Goal: Obtain resource: Obtain resource

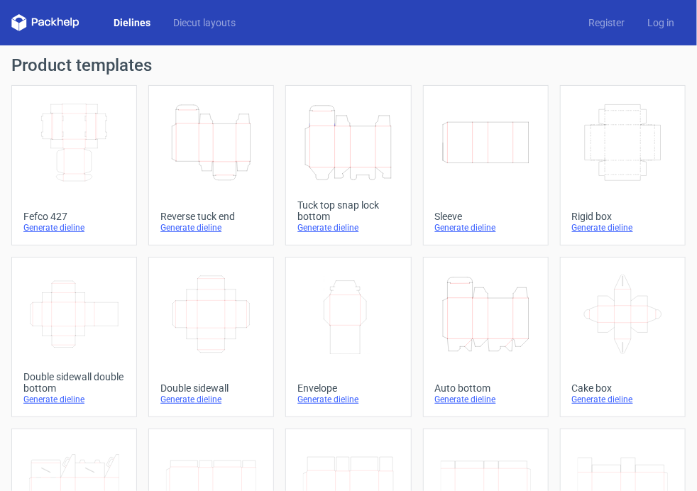
click at [176, 229] on div "Generate dieline" at bounding box center [210, 227] width 101 height 11
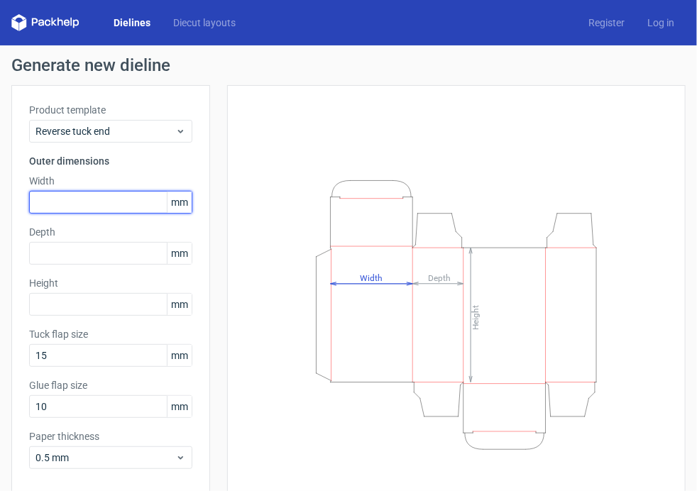
click at [86, 203] on input "text" at bounding box center [110, 202] width 163 height 23
type input "100"
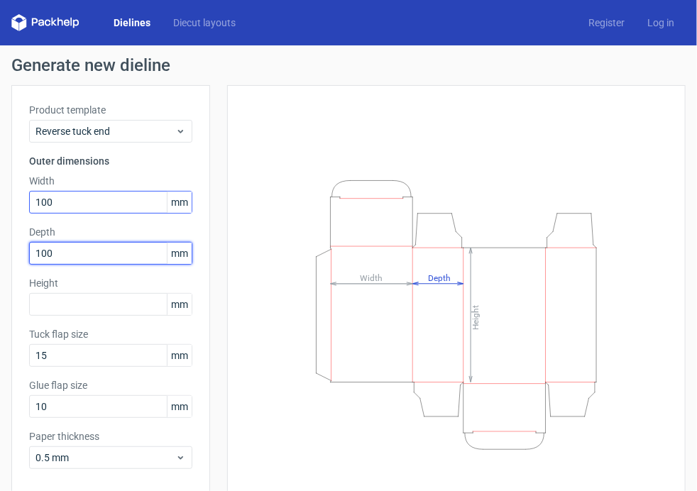
type input "100"
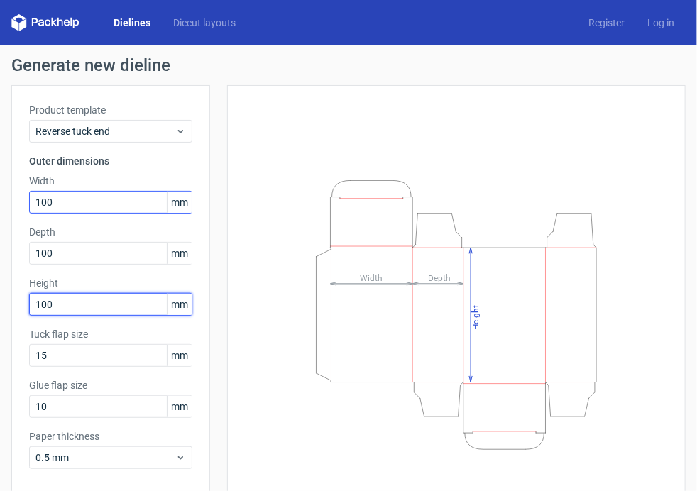
type input "100"
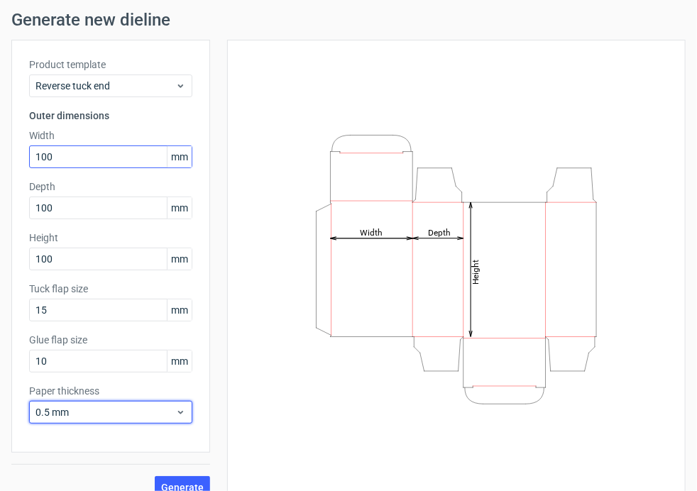
scroll to position [64, 0]
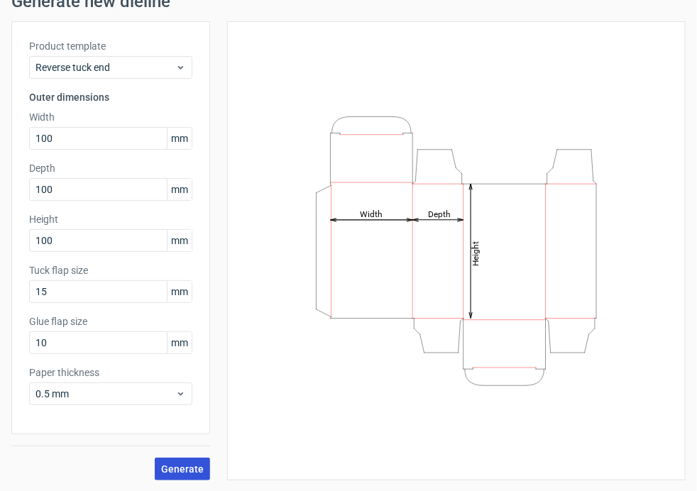
click at [179, 475] on button "Generate" at bounding box center [182, 469] width 55 height 23
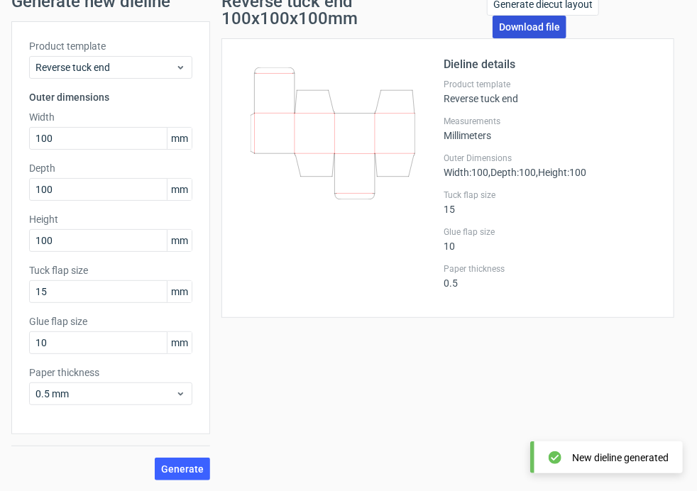
click at [520, 21] on link "Download file" at bounding box center [529, 27] width 74 height 23
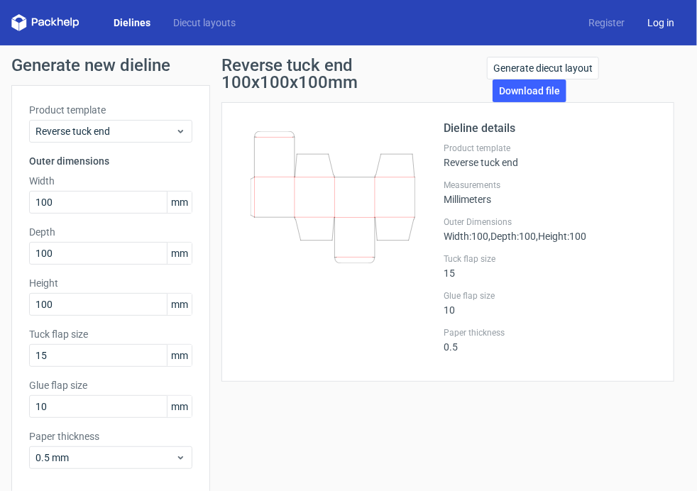
click at [657, 22] on link "Log in" at bounding box center [661, 23] width 50 height 14
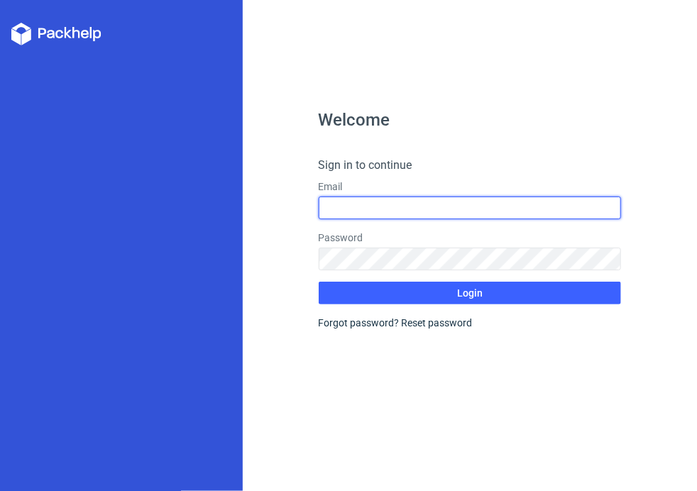
click at [381, 203] on input "text" at bounding box center [470, 207] width 303 height 23
type input "antzlee3@gmail.com"
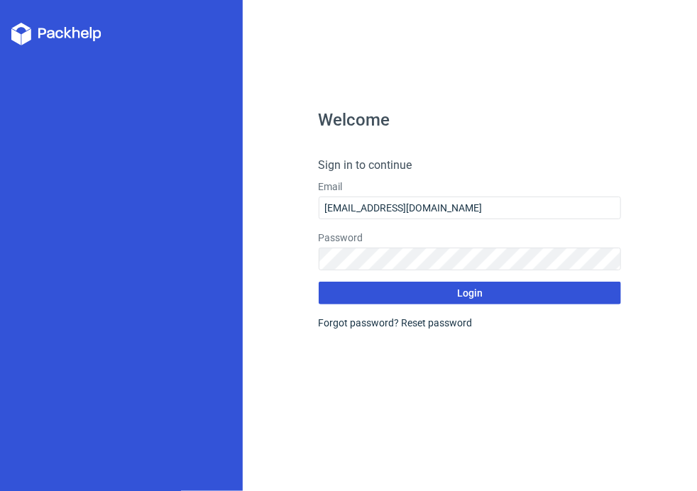
click at [470, 296] on span "Login" at bounding box center [470, 293] width 26 height 10
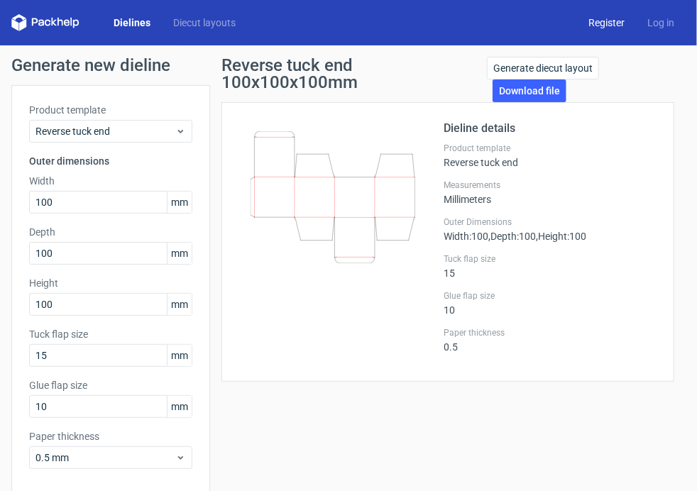
click at [616, 20] on link "Register" at bounding box center [606, 23] width 59 height 14
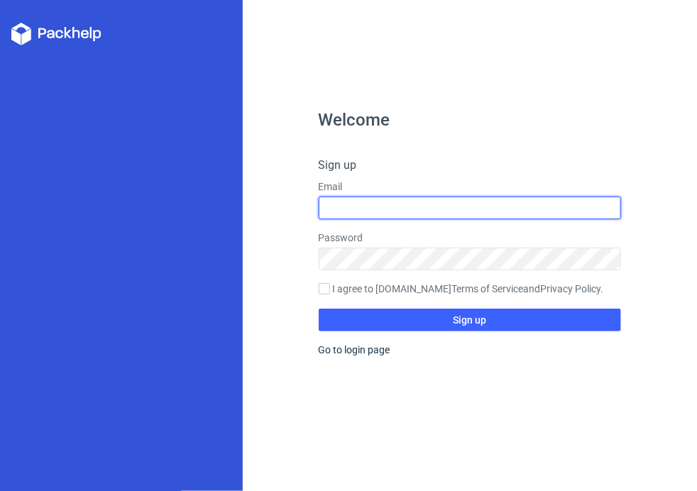
click at [374, 211] on input "text" at bounding box center [470, 207] width 303 height 23
type input "antzlee3@gmail.com"
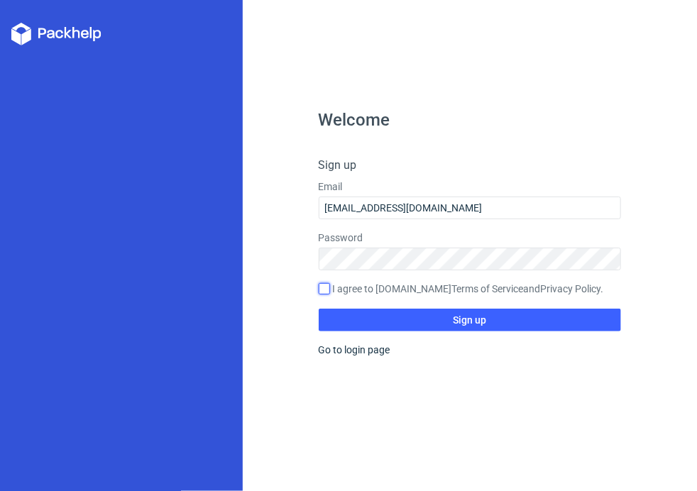
click at [324, 292] on input "I agree to Packhelp.com Terms of Service and Privacy Policy ." at bounding box center [324, 288] width 11 height 11
checkbox input "true"
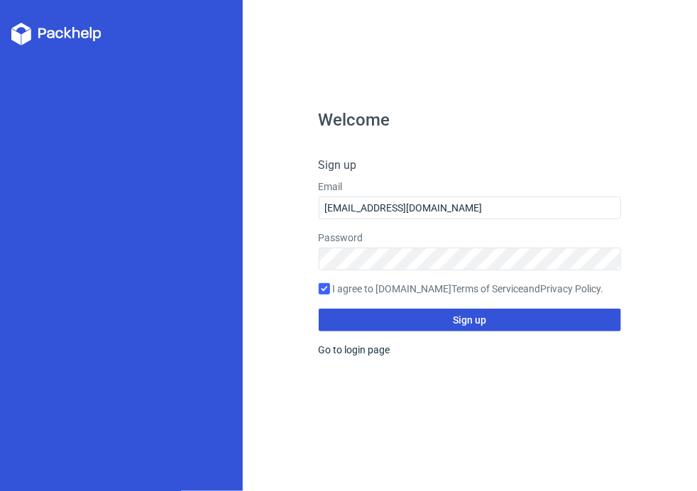
click at [432, 320] on button "Sign up" at bounding box center [470, 320] width 303 height 23
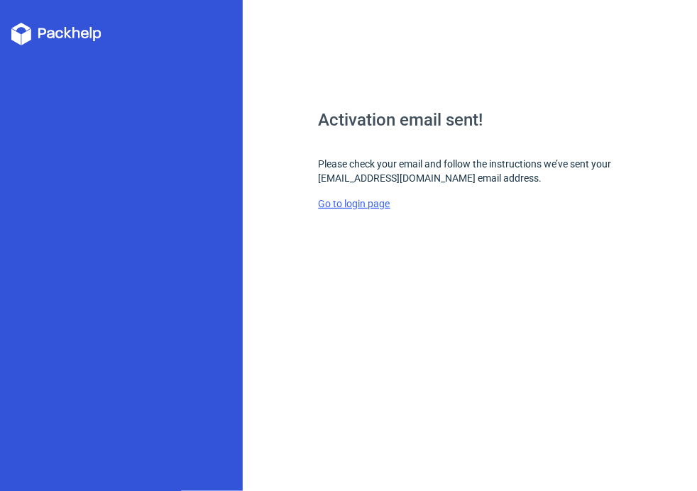
click at [372, 204] on link "Go to login page" at bounding box center [355, 203] width 72 height 11
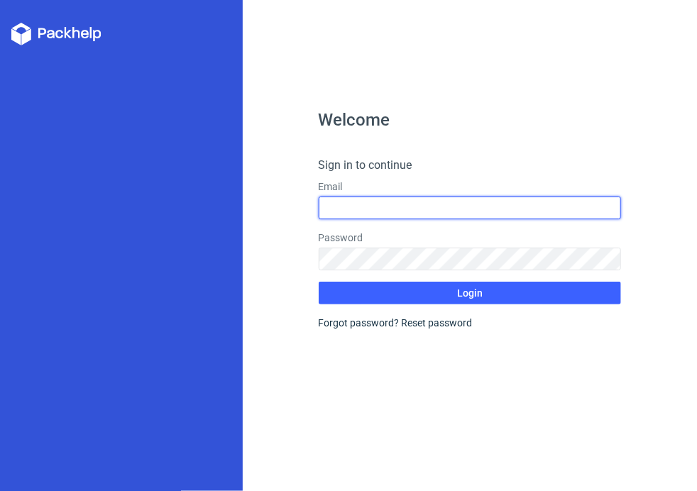
type input "antzlee3@gmail.com"
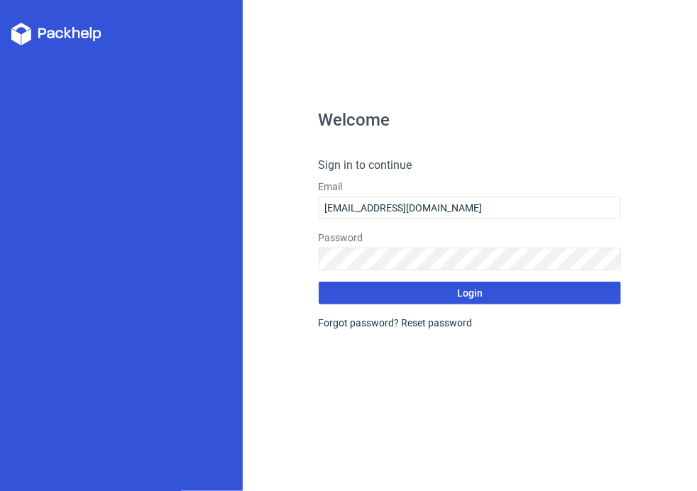
click at [416, 294] on button "Login" at bounding box center [470, 293] width 303 height 23
click at [389, 299] on button "Login" at bounding box center [470, 293] width 303 height 23
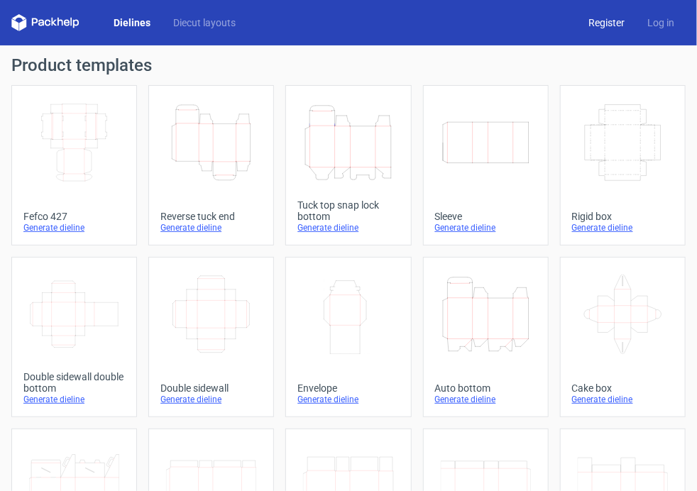
click at [601, 25] on link "Register" at bounding box center [606, 23] width 59 height 14
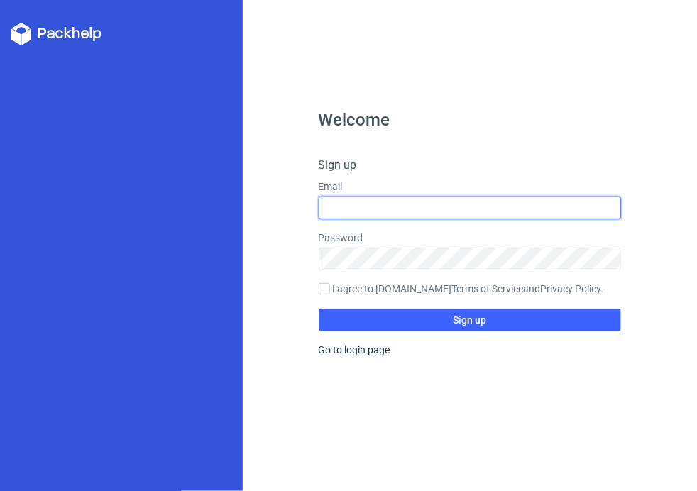
type input "antzlee3@gmail.com"
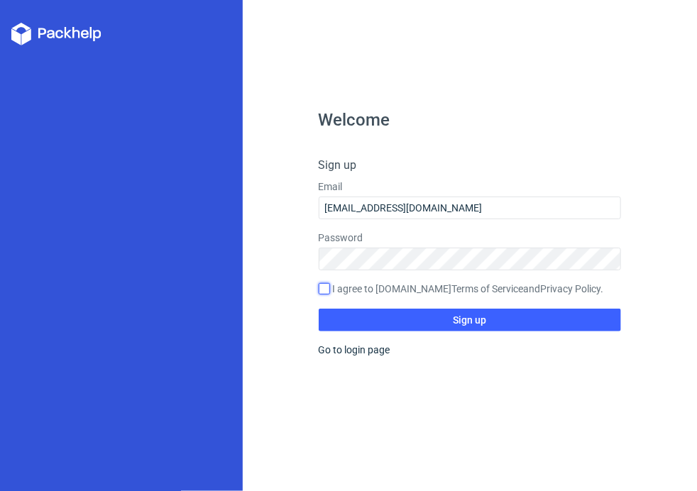
click at [326, 289] on input "I agree to Packhelp.com Terms of Service and Privacy Policy ." at bounding box center [324, 288] width 11 height 11
checkbox input "true"
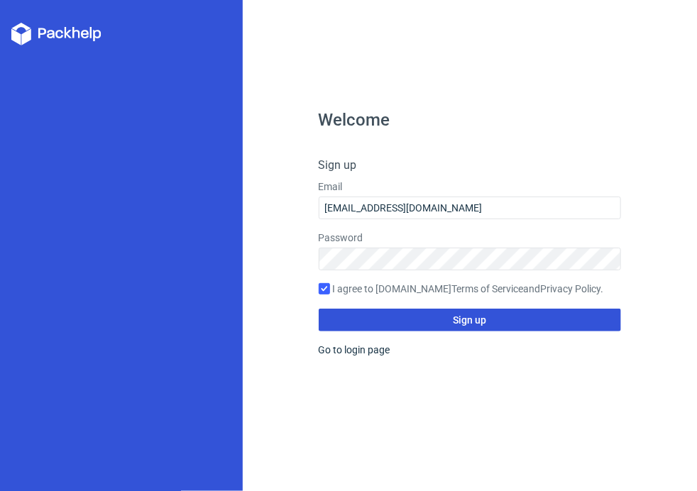
click at [408, 323] on button "Sign up" at bounding box center [470, 320] width 303 height 23
click at [345, 324] on button "Sign up" at bounding box center [470, 320] width 303 height 23
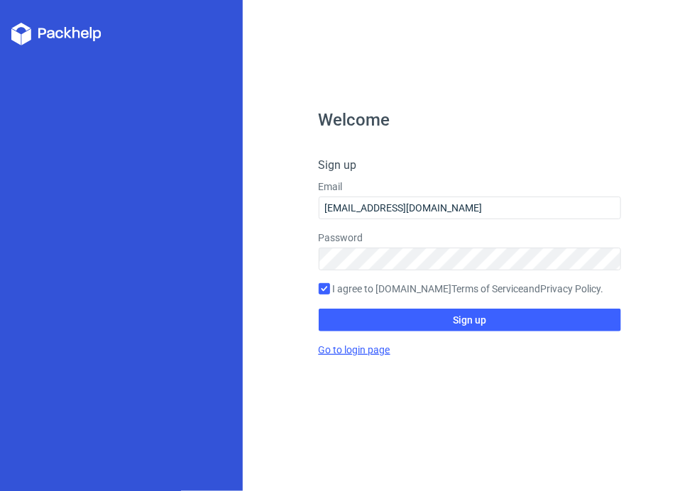
click at [343, 348] on link "Go to login page" at bounding box center [355, 349] width 72 height 11
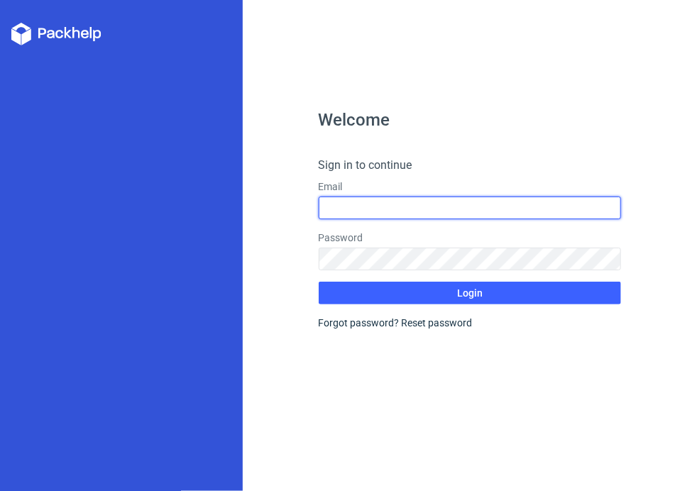
type input "antzlee3@gmail.com"
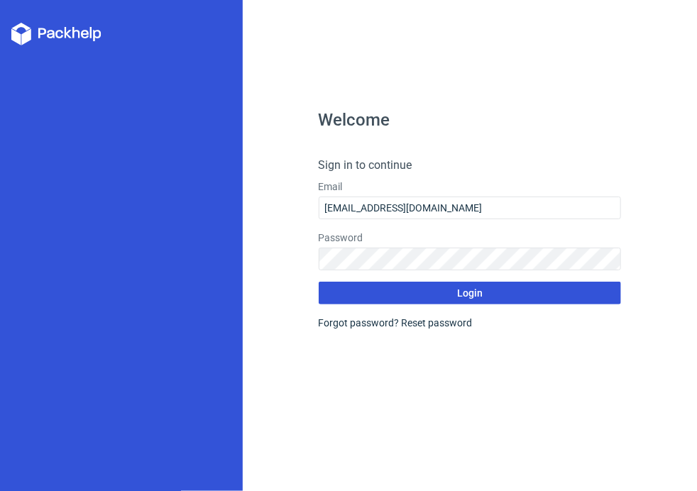
click at [387, 298] on button "Login" at bounding box center [470, 293] width 303 height 23
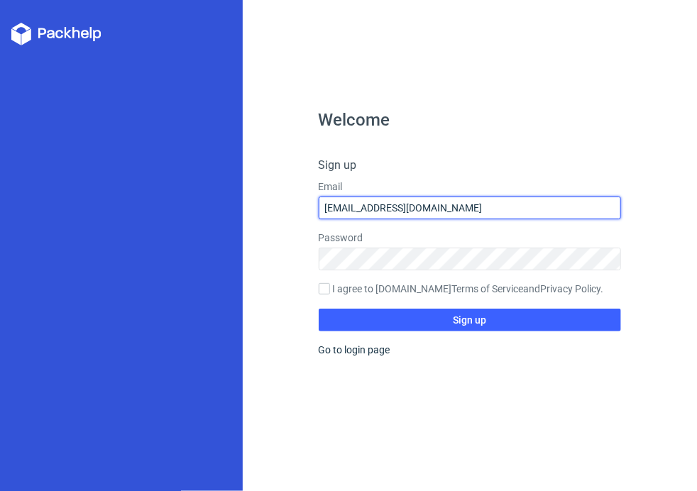
drag, startPoint x: 433, startPoint y: 209, endPoint x: 290, endPoint y: 209, distance: 142.6
click at [290, 209] on div "Welcome Sign up Email antzlee3@gmail.com Password I agree to Packhelp.com Terms…" at bounding box center [470, 245] width 454 height 491
type input "antzlee3@gmail.com"
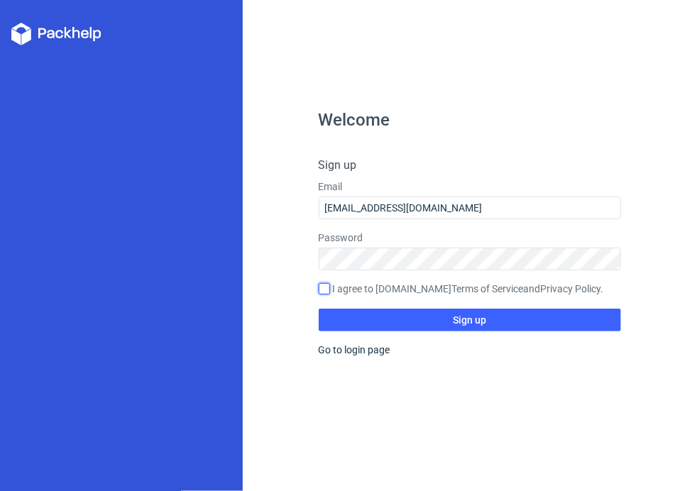
click at [320, 286] on input "I agree to Packhelp.com Terms of Service and Privacy Policy ." at bounding box center [324, 288] width 11 height 11
checkbox input "true"
click at [418, 331] on div "Welcome Sign up Email antzlee3@gmail.com Password I agree to Packhelp.com Terms…" at bounding box center [470, 301] width 303 height 380
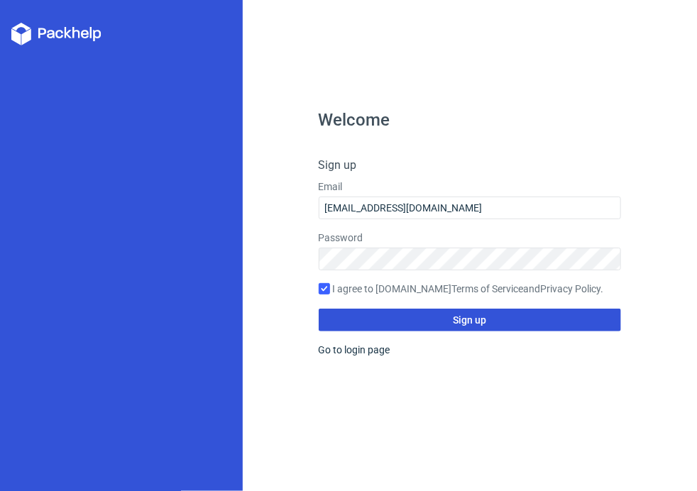
click at [468, 315] on span "Sign up" at bounding box center [469, 320] width 33 height 10
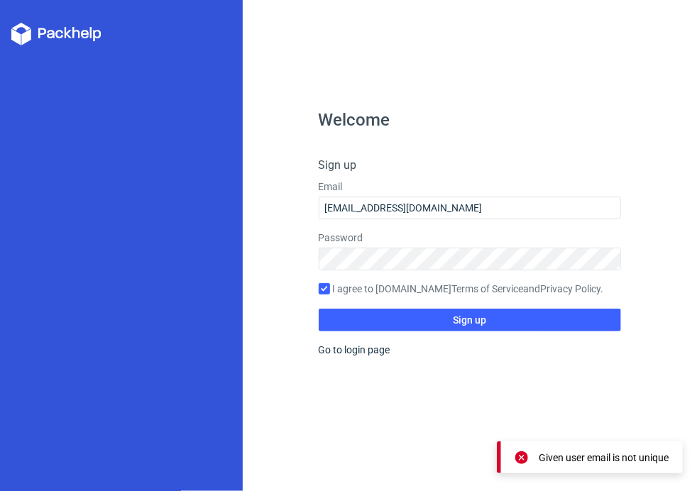
click at [559, 457] on div "Given user email is not unique" at bounding box center [603, 457] width 130 height 14
click at [389, 213] on input "antzlee3@gmail.com" at bounding box center [470, 207] width 303 height 23
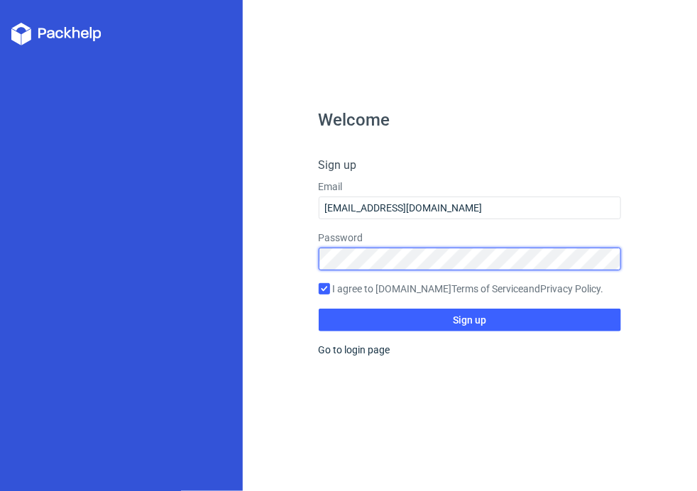
click at [255, 245] on div "Welcome Sign up Email antzlee3@gmail.com Password I agree to Packhelp.com Terms…" at bounding box center [470, 245] width 454 height 491
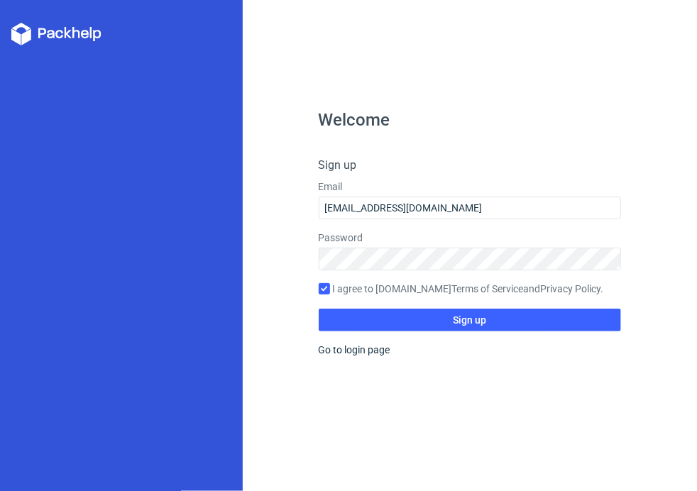
click at [369, 231] on label "Password" at bounding box center [470, 238] width 303 height 14
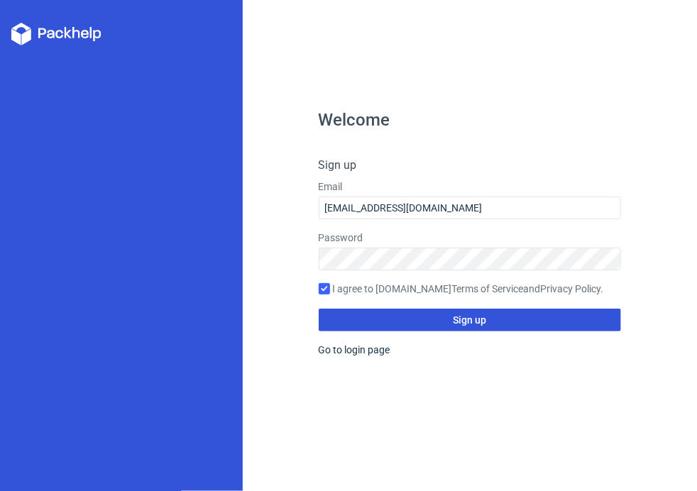
click at [446, 321] on button "Sign up" at bounding box center [470, 320] width 303 height 23
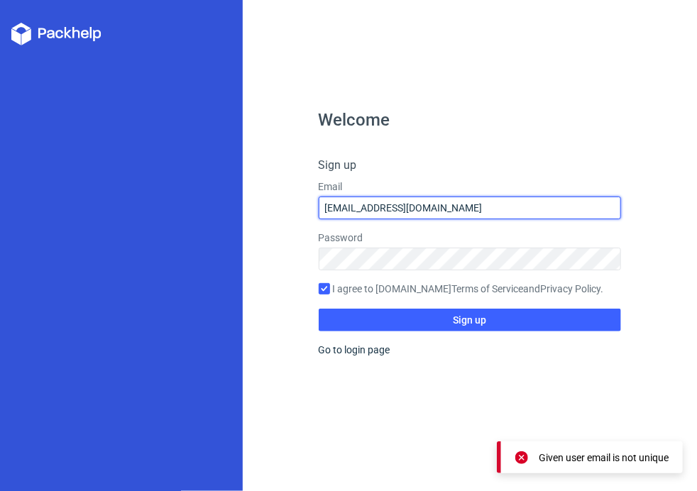
drag, startPoint x: 444, startPoint y: 217, endPoint x: 281, endPoint y: 212, distance: 163.2
click at [281, 212] on div "Welcome Sign up Email antzlee3@gmail.com Password I agree to Packhelp.com Terms…" at bounding box center [470, 245] width 454 height 491
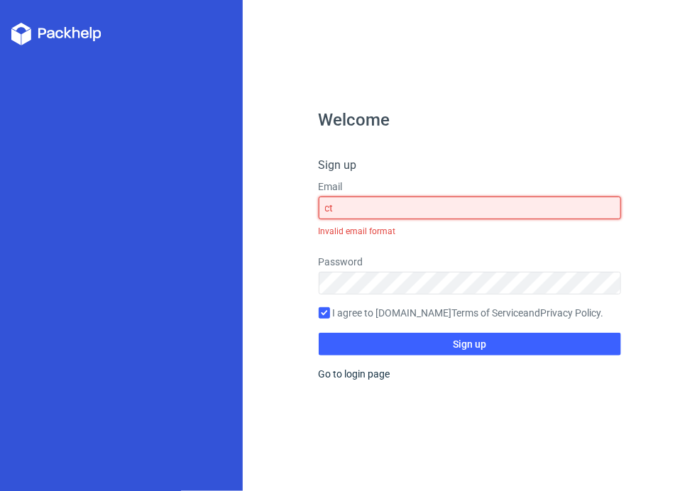
type input "ctp@applegroup.co.za"
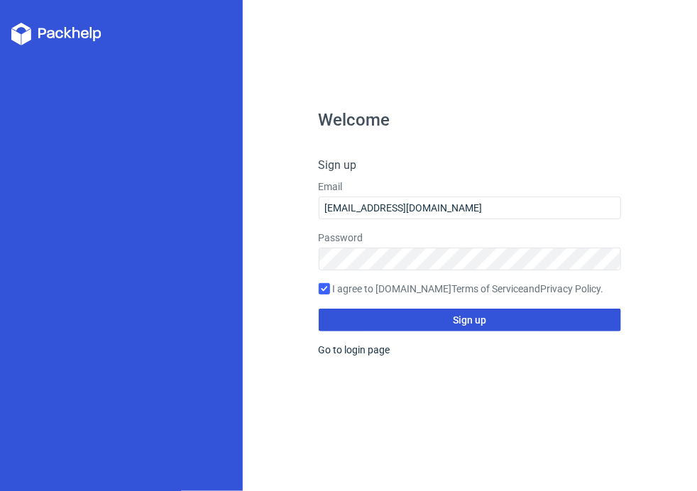
click at [447, 321] on button "Sign up" at bounding box center [470, 320] width 303 height 23
